Goal: Navigation & Orientation: Understand site structure

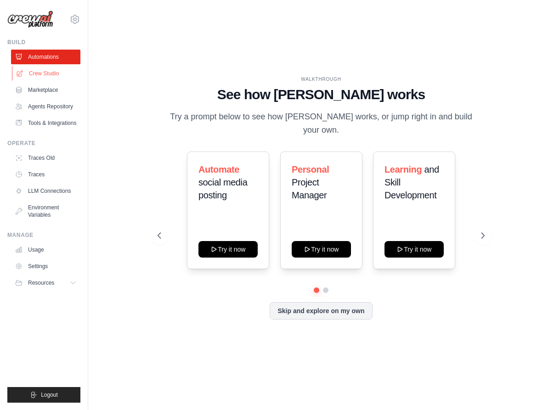
click at [70, 79] on link "Crew Studio" at bounding box center [46, 73] width 69 height 15
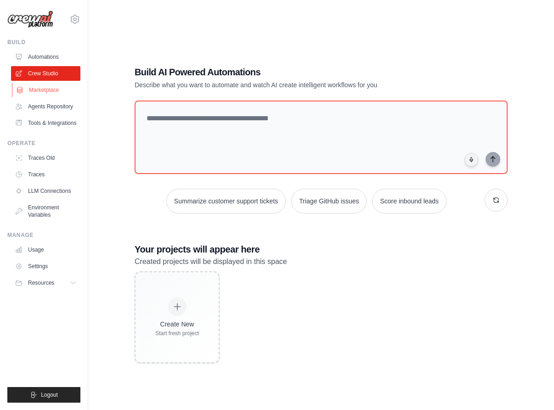
click at [62, 89] on link "Marketplace" at bounding box center [46, 90] width 69 height 15
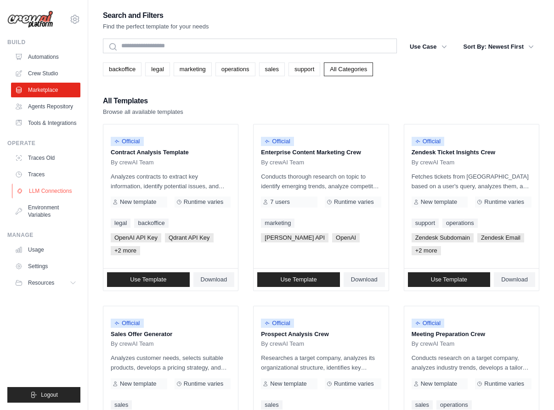
click at [64, 188] on link "LLM Connections" at bounding box center [46, 191] width 69 height 15
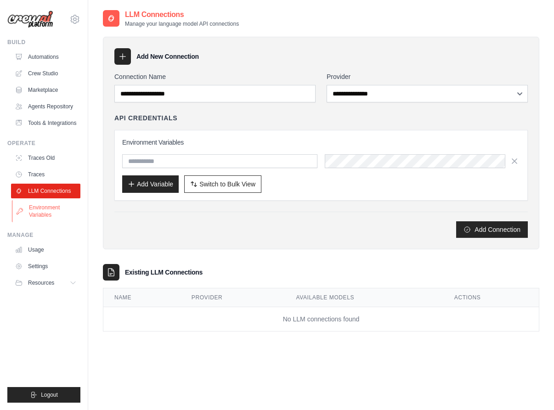
click at [64, 211] on link "Environment Variables" at bounding box center [46, 211] width 69 height 22
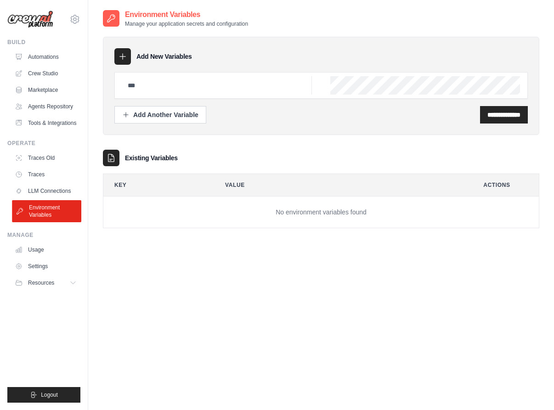
click at [67, 200] on link "Environment Variables" at bounding box center [46, 211] width 69 height 22
click at [67, 192] on link "LLM Connections" at bounding box center [46, 191] width 69 height 15
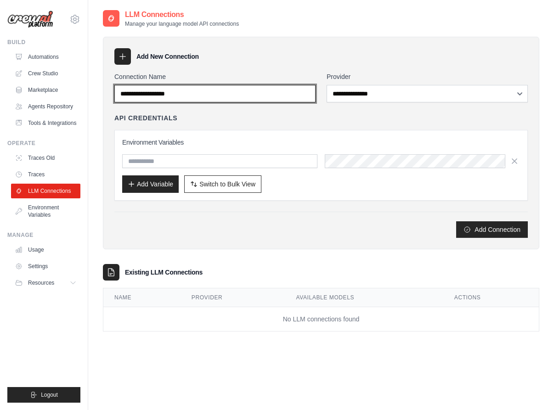
click at [187, 95] on input "Connection Name" at bounding box center [214, 93] width 201 height 17
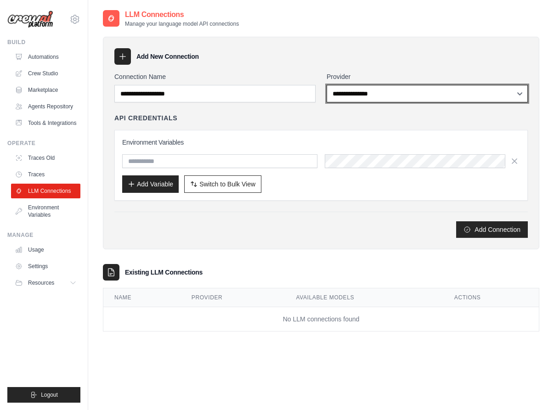
click at [413, 88] on select "**********" at bounding box center [427, 93] width 201 height 17
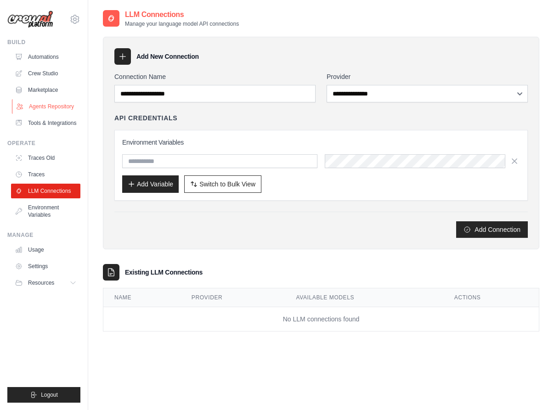
click at [46, 106] on link "Agents Repository" at bounding box center [46, 106] width 69 height 15
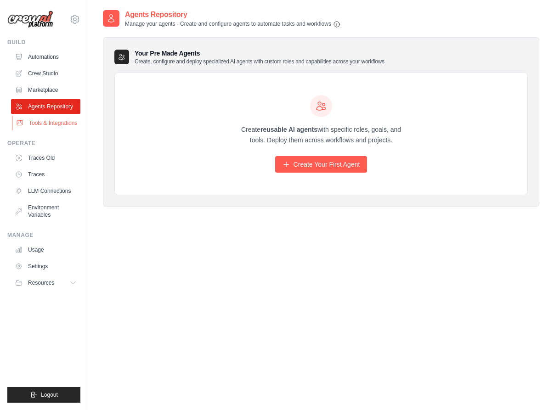
click at [46, 124] on link "Tools & Integrations" at bounding box center [46, 123] width 69 height 15
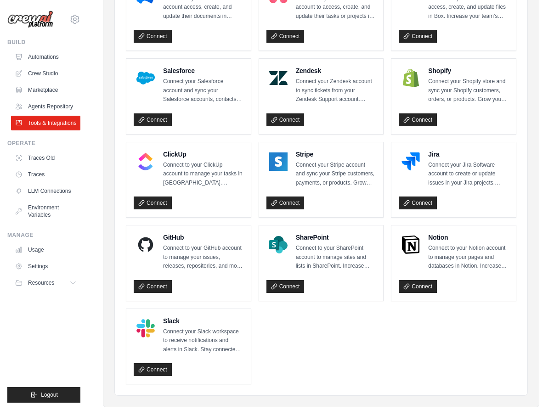
scroll to position [403, 0]
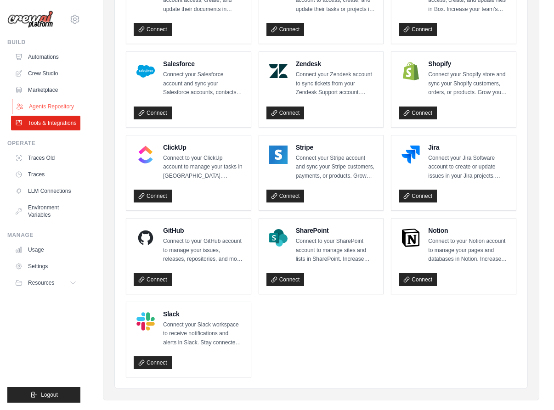
click at [39, 106] on link "Agents Repository" at bounding box center [46, 106] width 69 height 15
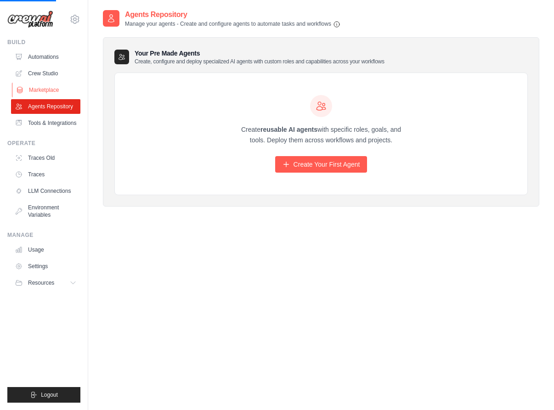
click at [48, 85] on link "Marketplace" at bounding box center [46, 90] width 69 height 15
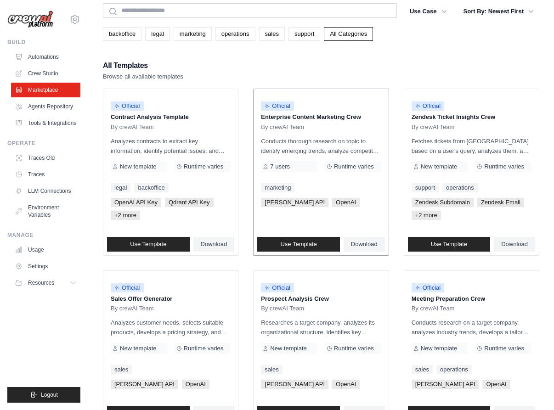
scroll to position [18, 0]
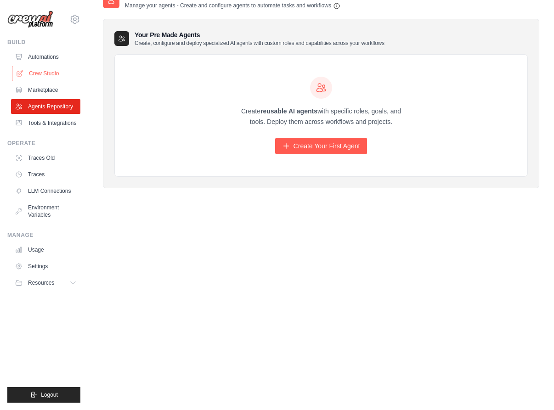
click at [50, 79] on link "Crew Studio" at bounding box center [46, 73] width 69 height 15
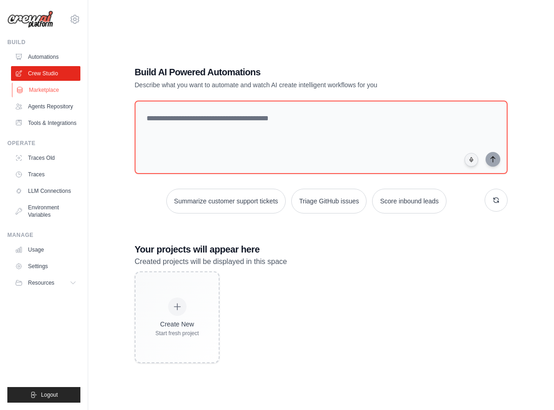
click at [50, 90] on link "Marketplace" at bounding box center [46, 90] width 69 height 15
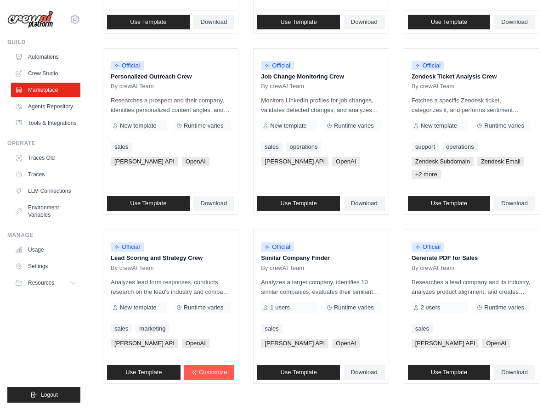
scroll to position [467, 0]
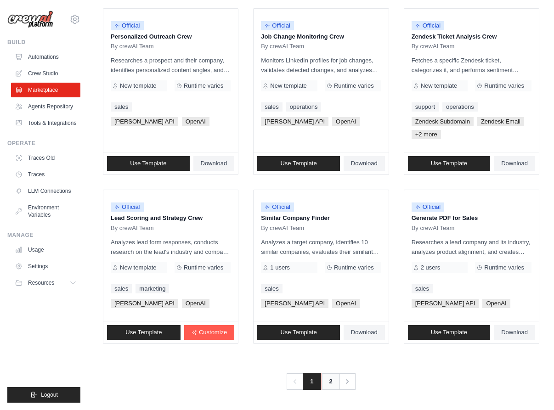
click at [323, 389] on link "2" at bounding box center [330, 381] width 18 height 17
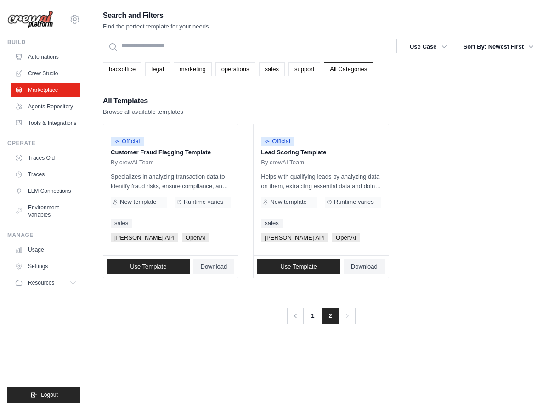
click at [323, 321] on span "2" at bounding box center [330, 316] width 18 height 17
click at [316, 321] on link "1" at bounding box center [313, 316] width 18 height 17
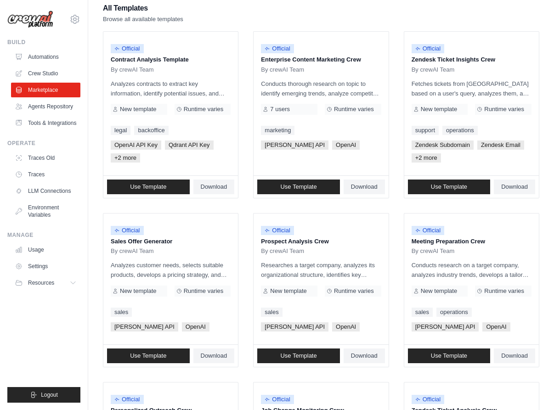
scroll to position [95, 0]
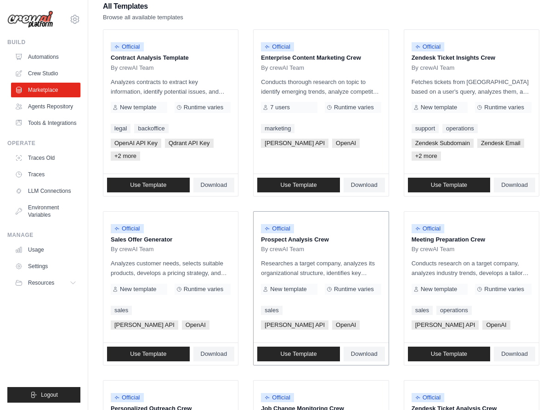
click at [310, 244] on p "Prospect Analysis Crew" at bounding box center [321, 239] width 120 height 9
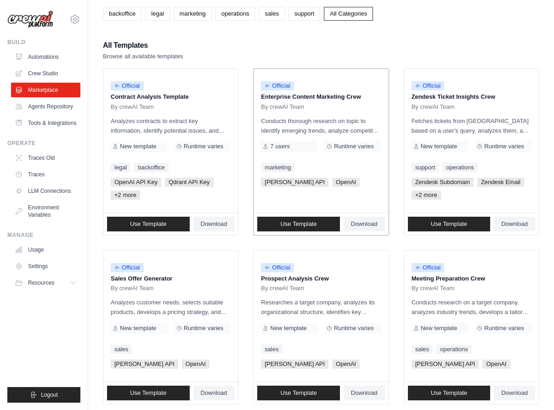
scroll to position [0, 0]
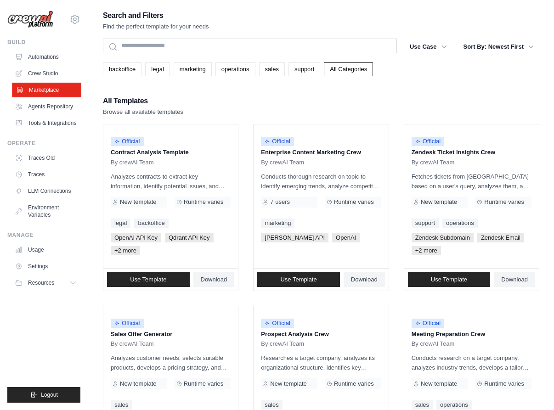
click at [55, 85] on link "Marketplace" at bounding box center [46, 90] width 69 height 15
click at [57, 78] on link "Crew Studio" at bounding box center [45, 73] width 69 height 15
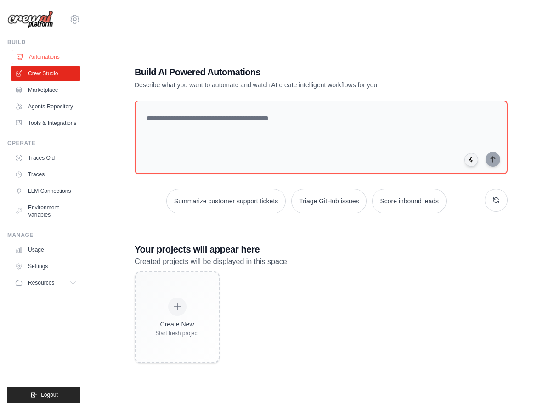
click at [62, 59] on link "Automations" at bounding box center [46, 57] width 69 height 15
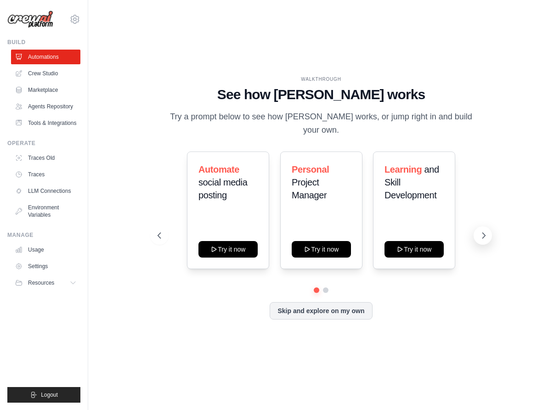
click at [480, 232] on icon at bounding box center [483, 235] width 9 height 9
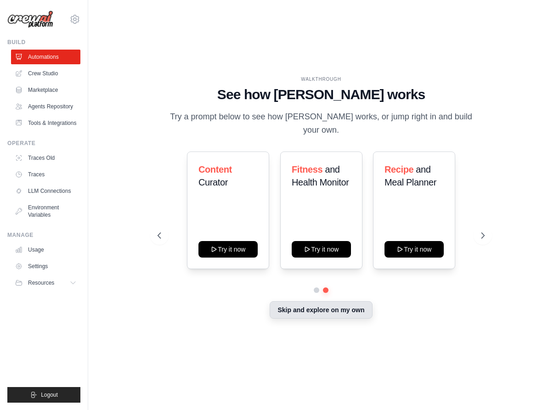
click at [317, 307] on button "Skip and explore on my own" at bounding box center [321, 309] width 102 height 17
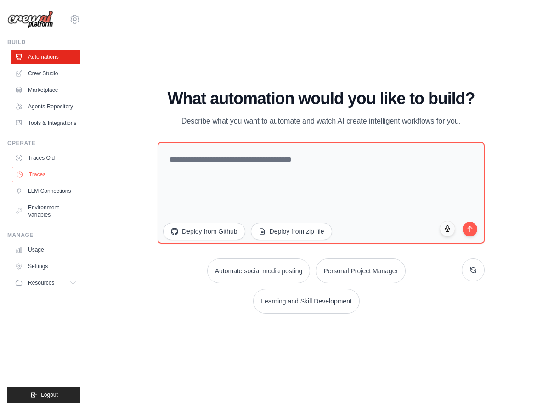
click at [56, 179] on link "Traces" at bounding box center [46, 174] width 69 height 15
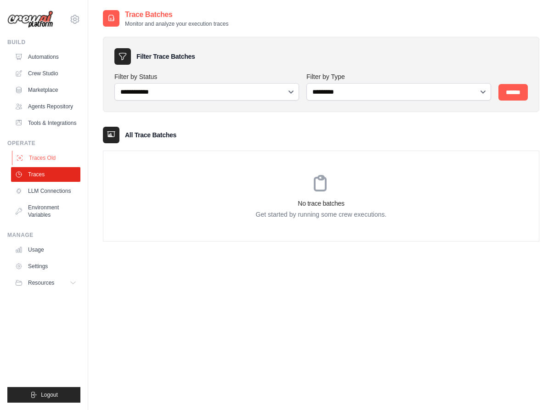
click at [59, 162] on link "Traces Old" at bounding box center [46, 158] width 69 height 15
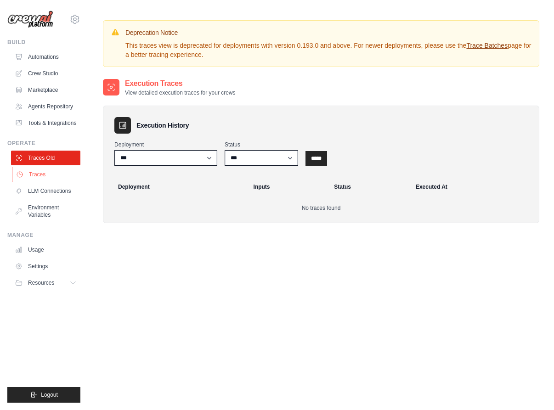
click at [59, 175] on link "Traces" at bounding box center [46, 174] width 69 height 15
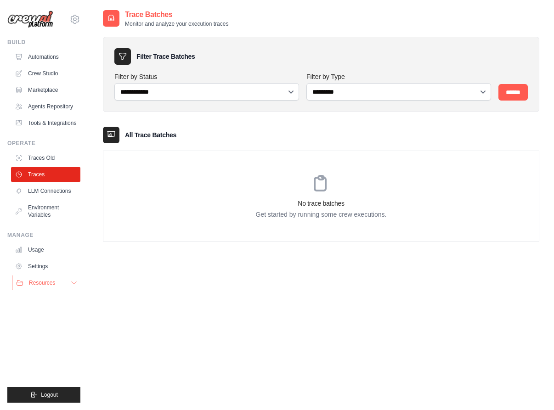
click at [76, 283] on icon at bounding box center [73, 282] width 7 height 7
click at [61, 298] on span "Documentation" at bounding box center [51, 298] width 37 height 7
